Goal: Task Accomplishment & Management: Use online tool/utility

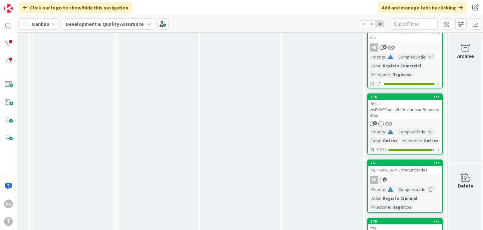
scroll to position [75, 239]
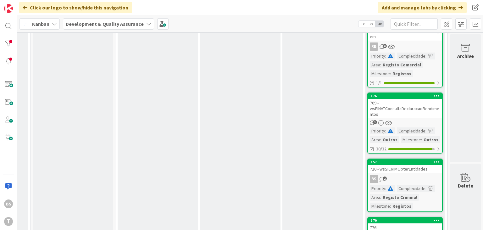
click at [403, 109] on div "769 - wsFINATConsultaDeclaracaoRendimentos" at bounding box center [405, 108] width 74 height 19
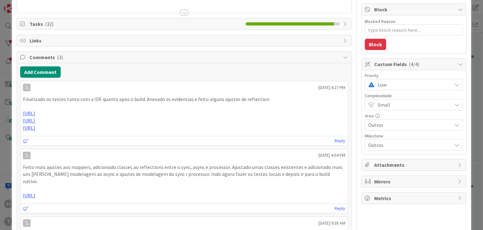
scroll to position [75, 0]
click at [402, 85] on span "Low" at bounding box center [412, 84] width 71 height 9
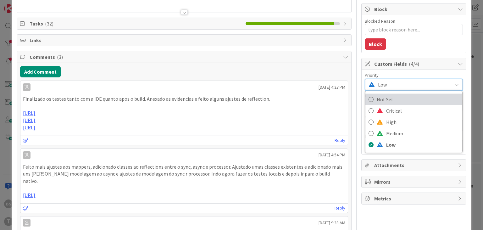
click at [403, 96] on span "Not Set" at bounding box center [417, 99] width 82 height 9
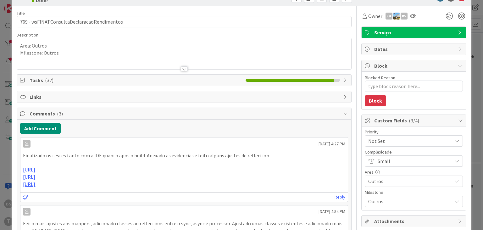
scroll to position [0, 0]
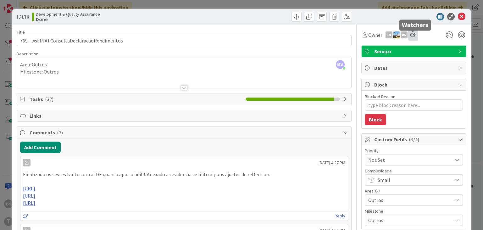
click at [413, 36] on icon at bounding box center [413, 34] width 6 height 5
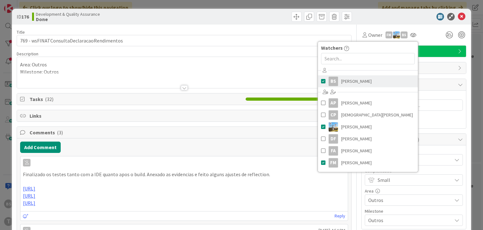
click at [336, 83] on div "BS" at bounding box center [332, 80] width 9 height 9
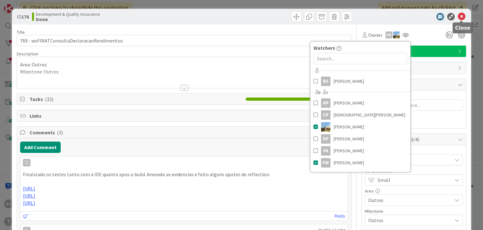
drag, startPoint x: 462, startPoint y: 17, endPoint x: 453, endPoint y: 26, distance: 13.1
click at [462, 17] on icon at bounding box center [461, 17] width 8 height 8
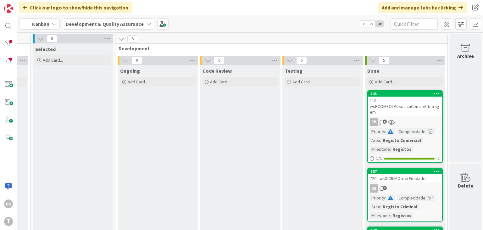
scroll to position [38, 239]
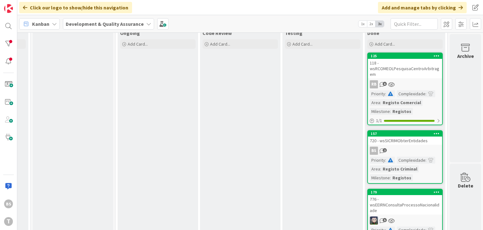
click at [419, 141] on div "720 - wsSICRIMObterEntidades" at bounding box center [405, 140] width 74 height 8
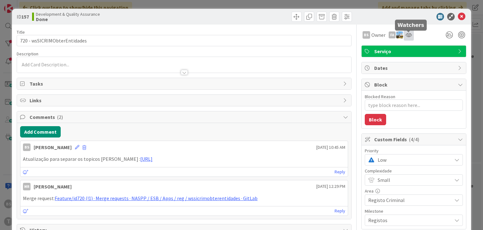
click at [409, 37] on icon at bounding box center [408, 34] width 6 height 5
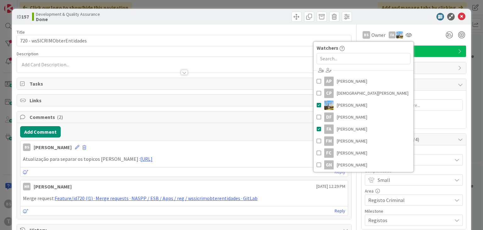
click at [429, 37] on div "BS Owner FA Watchers AP [PERSON_NAME] [PERSON_NAME] [PERSON_NAME] Diego [PERSON…" at bounding box center [413, 34] width 105 height 11
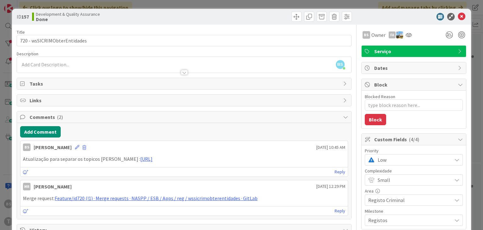
click at [411, 156] on span "Low" at bounding box center [412, 159] width 71 height 9
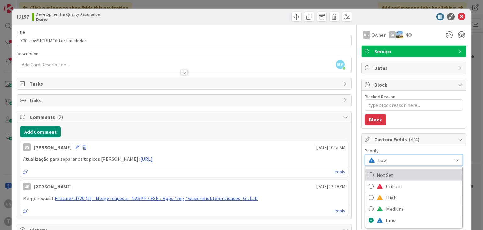
click at [400, 173] on span "Not Set" at bounding box center [417, 174] width 82 height 9
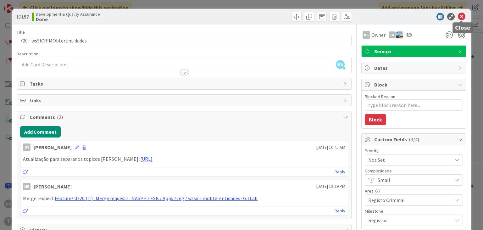
click at [462, 18] on icon at bounding box center [461, 17] width 8 height 8
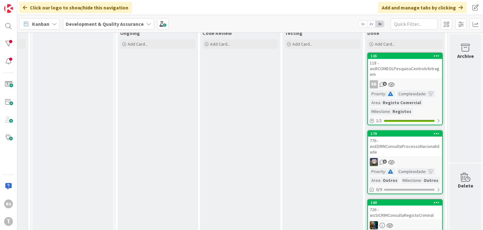
click at [431, 145] on div "776 - wsEEIRNConsultaProcessoNacionalidade" at bounding box center [405, 145] width 74 height 19
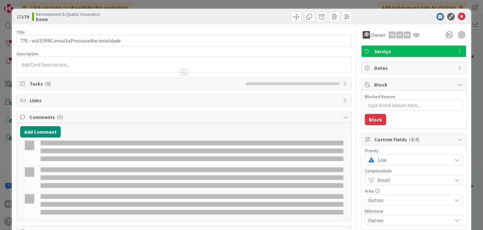
type textarea "x"
select select "java"
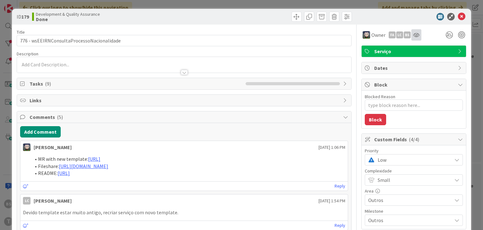
click at [417, 40] on div at bounding box center [416, 34] width 10 height 11
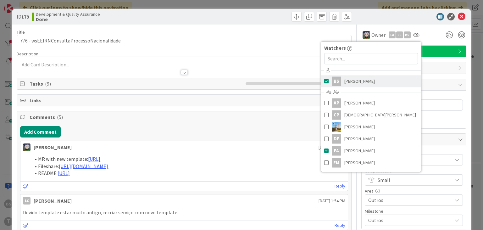
click at [353, 80] on span "[PERSON_NAME]" at bounding box center [359, 80] width 30 height 9
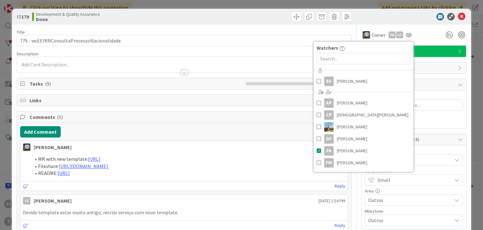
click at [412, 22] on div "ID 179 Development & Quality Assurance Done" at bounding box center [241, 17] width 458 height 16
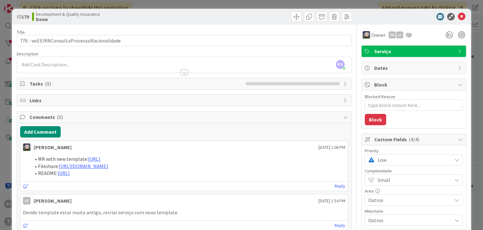
click at [413, 157] on span "Low" at bounding box center [412, 159] width 71 height 9
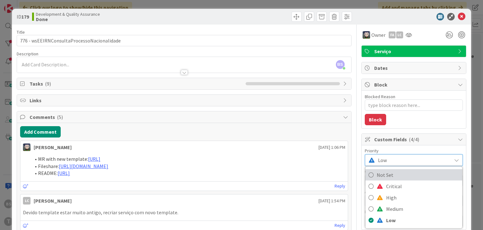
click at [405, 176] on span "Not Set" at bounding box center [417, 174] width 82 height 9
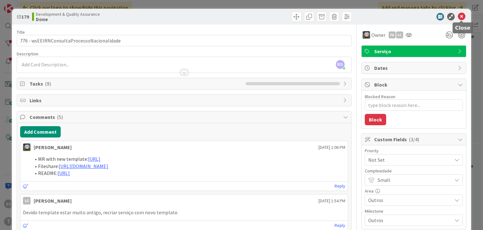
click at [461, 19] on icon at bounding box center [461, 17] width 8 height 8
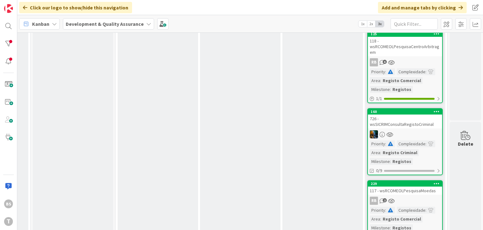
scroll to position [75, 239]
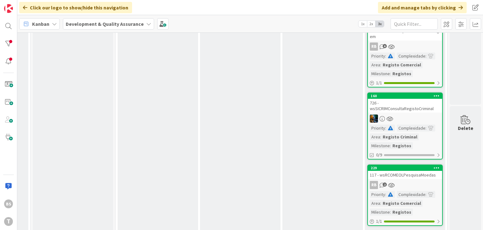
click at [423, 110] on div "726 - wsSICRIMConsultaRegistoCriminal" at bounding box center [405, 106] width 74 height 14
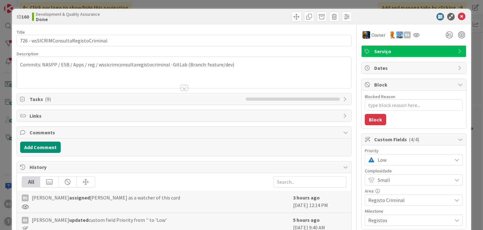
click at [426, 161] on span "Low" at bounding box center [412, 159] width 71 height 9
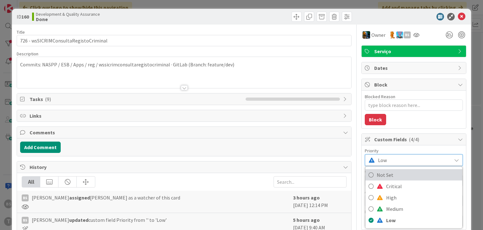
click at [409, 176] on span "Not Set" at bounding box center [417, 174] width 82 height 9
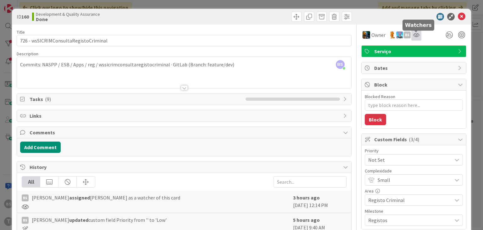
click at [414, 36] on icon at bounding box center [416, 34] width 6 height 5
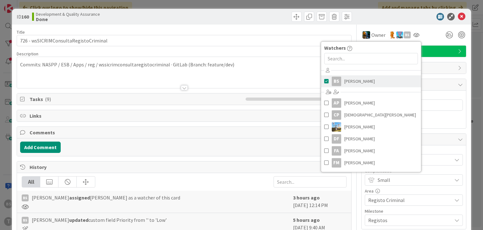
click at [347, 76] on link "BS [PERSON_NAME]" at bounding box center [371, 81] width 100 height 12
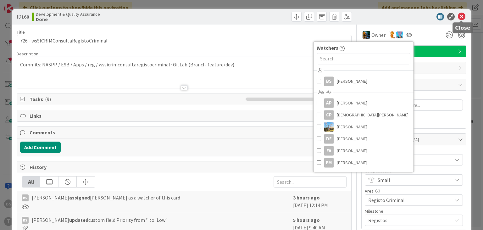
click at [463, 15] on icon at bounding box center [461, 17] width 8 height 8
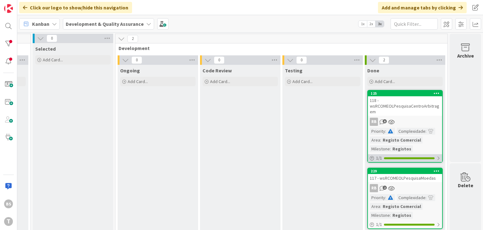
scroll to position [0, 239]
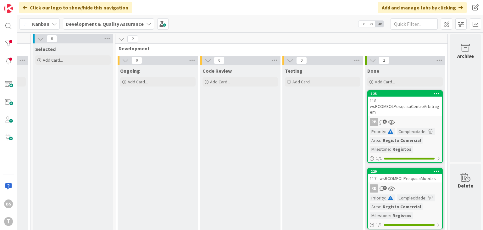
click at [416, 182] on link "229 117 - wsRCOMEOLPesquisaMoedas RB 2 Priority : Complexidade : Area : Registo…" at bounding box center [404, 198] width 75 height 61
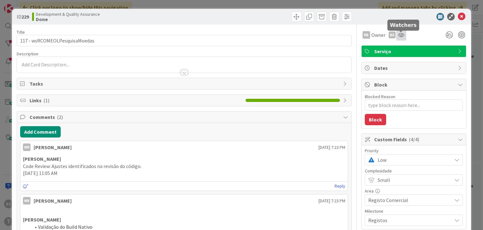
click at [401, 36] on icon at bounding box center [401, 34] width 6 height 5
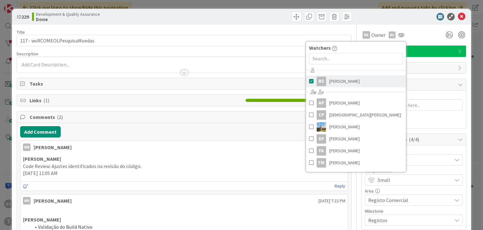
click at [360, 81] on link "BS [PERSON_NAME]" at bounding box center [356, 81] width 100 height 12
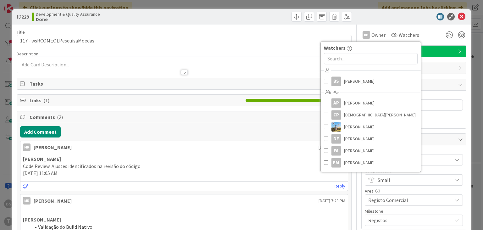
click at [430, 36] on div "RB Owner Watchers Watchers BS [PERSON_NAME] AP [PERSON_NAME] [PERSON_NAME] [PER…" at bounding box center [413, 34] width 105 height 11
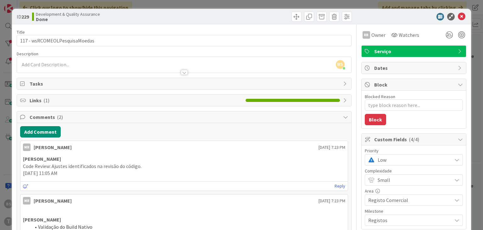
click at [440, 163] on span "Low" at bounding box center [412, 159] width 71 height 9
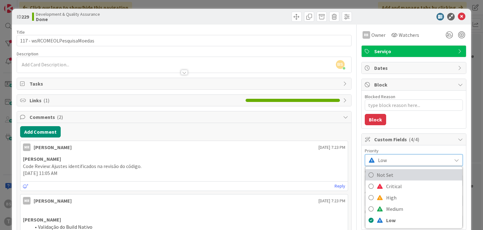
click at [412, 177] on span "Not Set" at bounding box center [417, 174] width 82 height 9
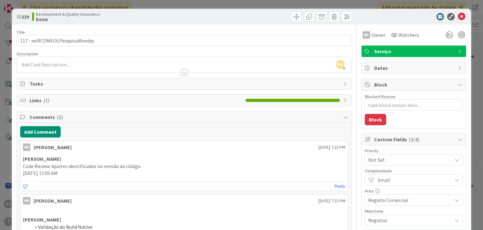
type textarea "x"
click at [459, 17] on icon at bounding box center [461, 17] width 8 height 8
